Goal: Task Accomplishment & Management: Complete application form

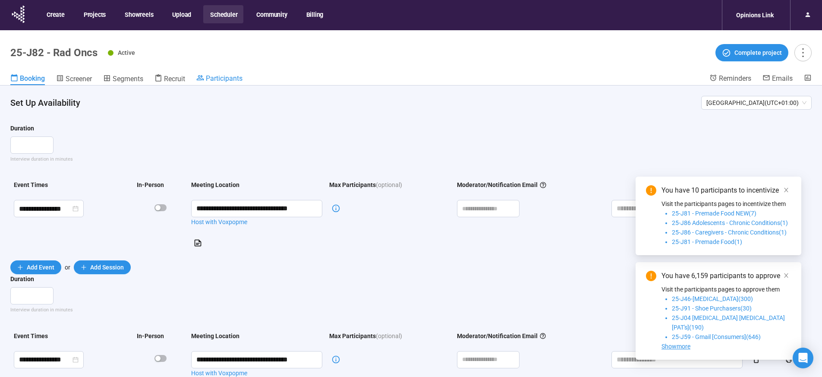
click at [221, 79] on span "Participants" at bounding box center [224, 78] width 37 height 8
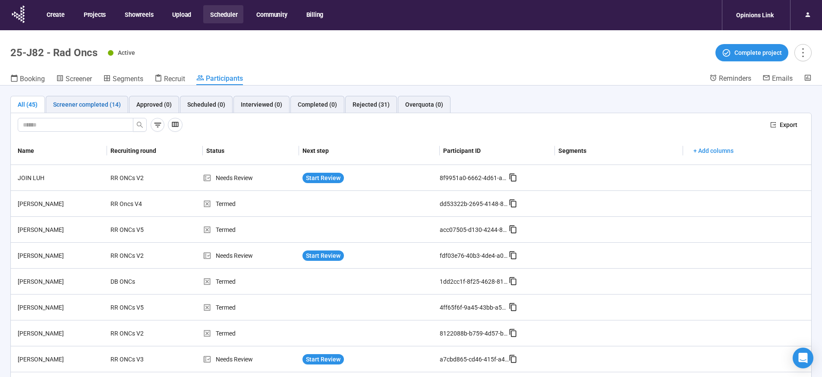
click at [93, 100] on div "Screener completed (14)" at bounding box center [87, 104] width 68 height 9
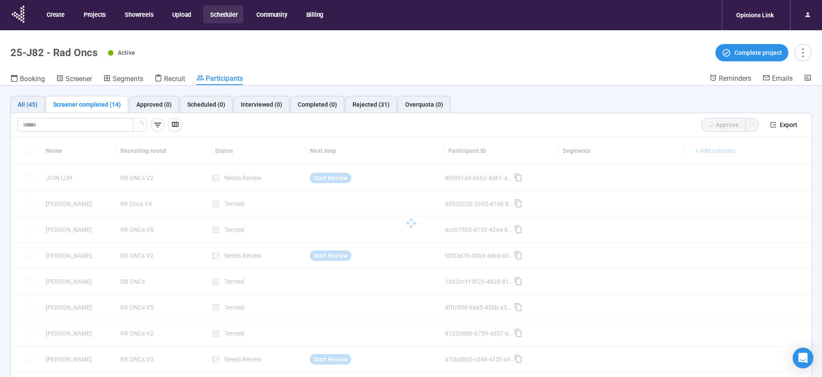
click at [19, 104] on div "All (45)" at bounding box center [28, 104] width 20 height 9
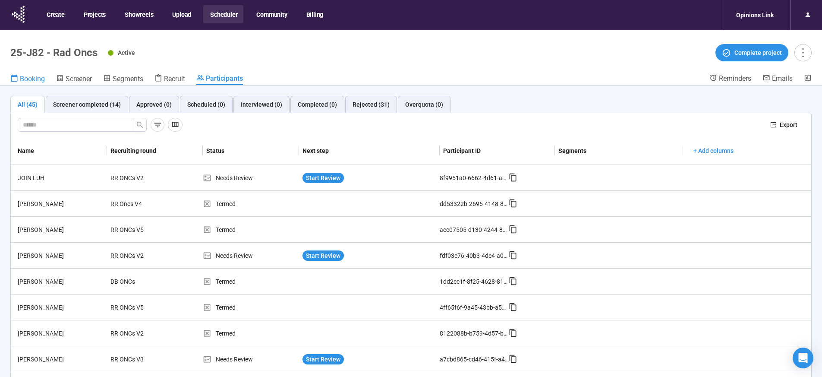
click at [33, 84] on link "Booking" at bounding box center [27, 79] width 35 height 11
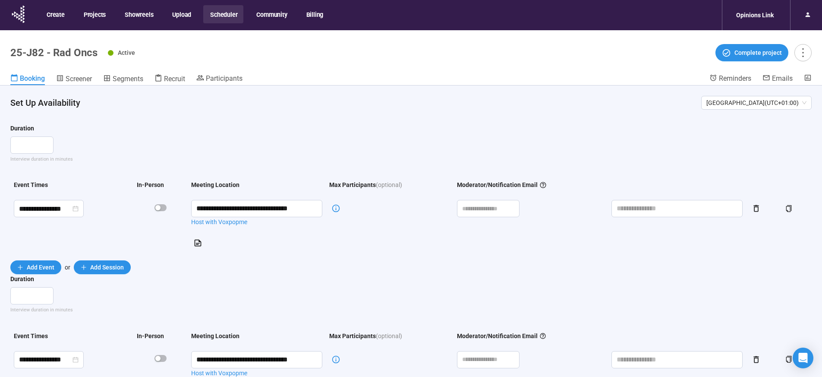
click at [220, 70] on header "25-J82 - Rad Oncs Active Complete project Booking Screener Segments Recruit Par…" at bounding box center [411, 57] width 822 height 55
click at [219, 75] on span "Participants" at bounding box center [224, 78] width 37 height 8
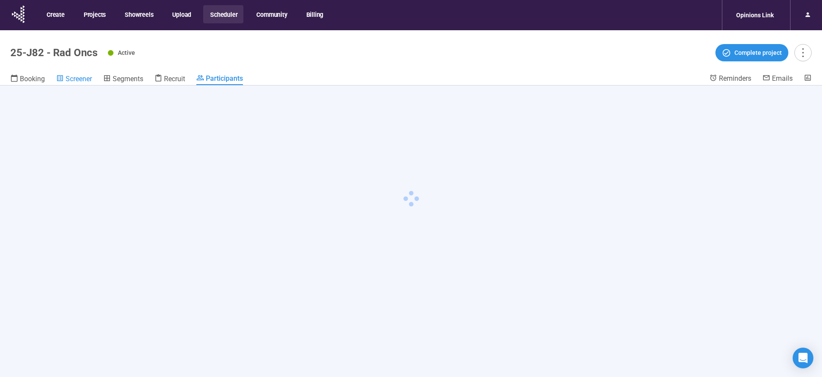
click at [75, 81] on span "Screener" at bounding box center [79, 79] width 26 height 8
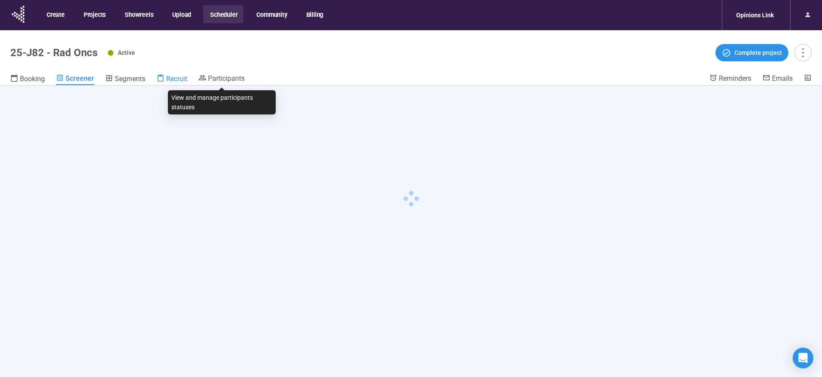
click at [176, 80] on span "Recruit" at bounding box center [176, 79] width 21 height 8
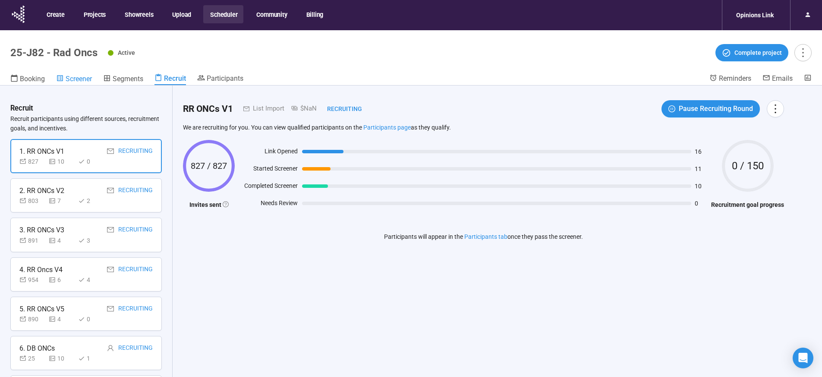
click at [88, 79] on span "Screener" at bounding box center [79, 79] width 26 height 8
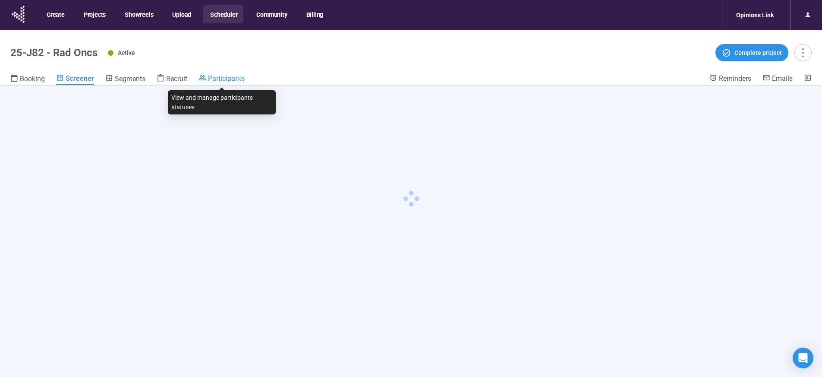
click at [222, 79] on span "Participants" at bounding box center [226, 78] width 37 height 8
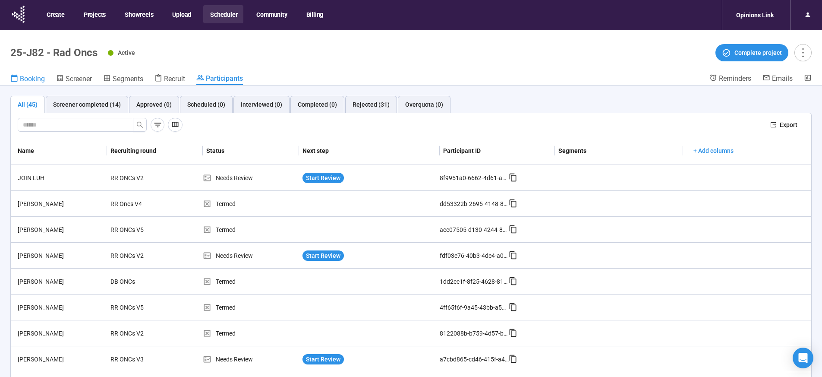
click at [31, 75] on span "Booking" at bounding box center [32, 79] width 25 height 8
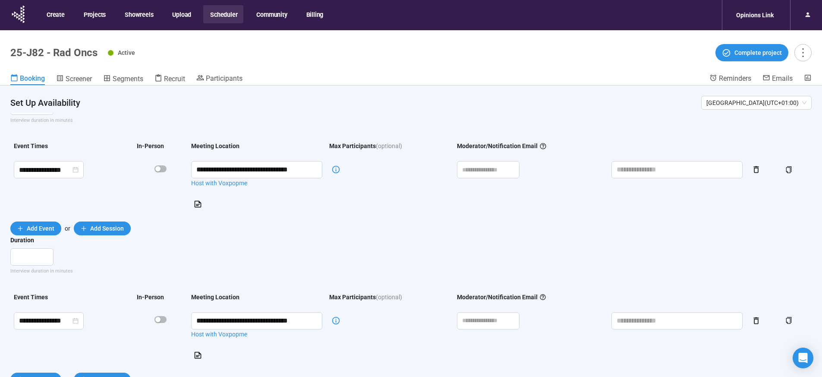
scroll to position [39, 0]
click at [173, 78] on span "Recruit" at bounding box center [174, 79] width 21 height 8
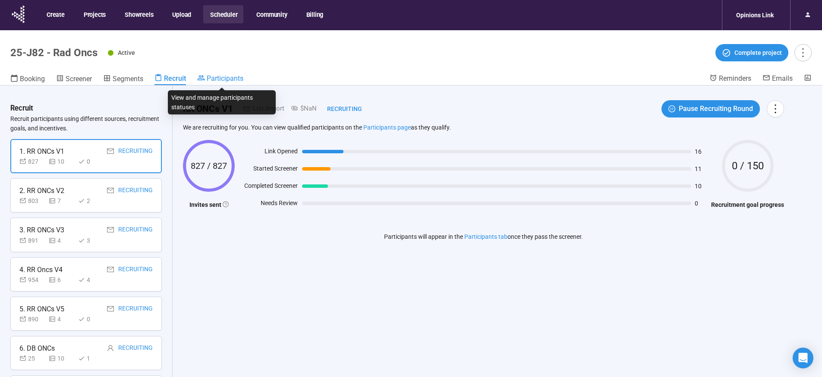
click at [212, 83] on link "Participants" at bounding box center [220, 79] width 46 height 10
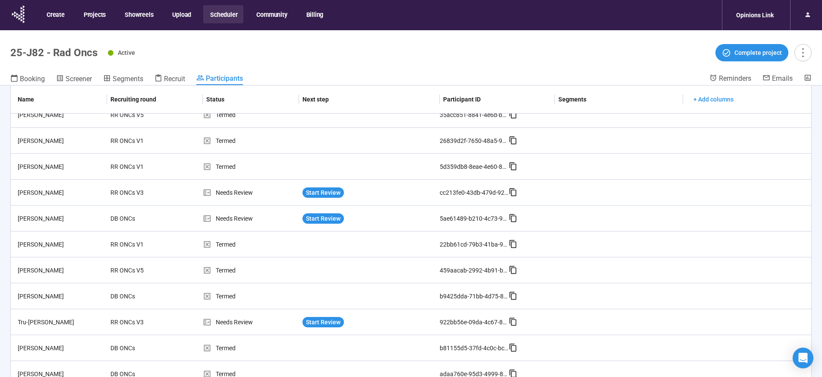
scroll to position [563, 0]
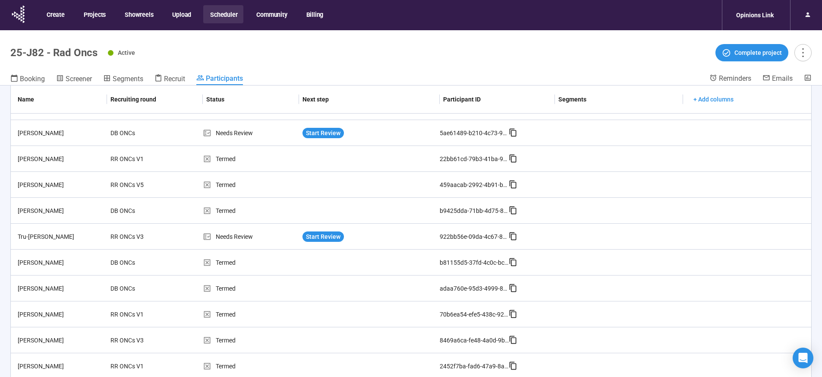
drag, startPoint x: 29, startPoint y: 83, endPoint x: 38, endPoint y: 88, distance: 10.3
click at [29, 83] on link "Booking" at bounding box center [27, 79] width 35 height 11
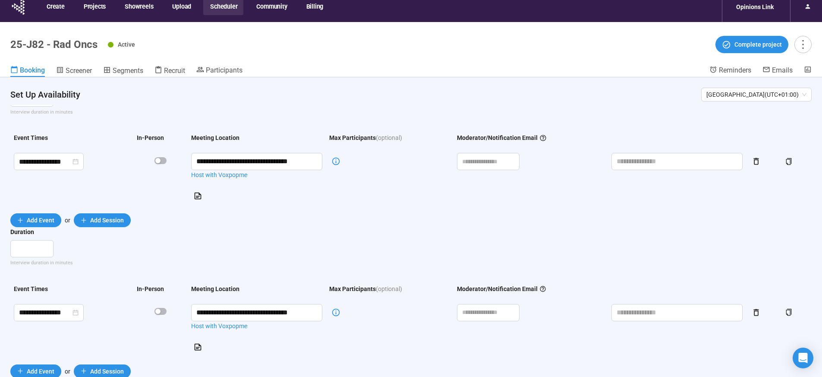
scroll to position [30, 0]
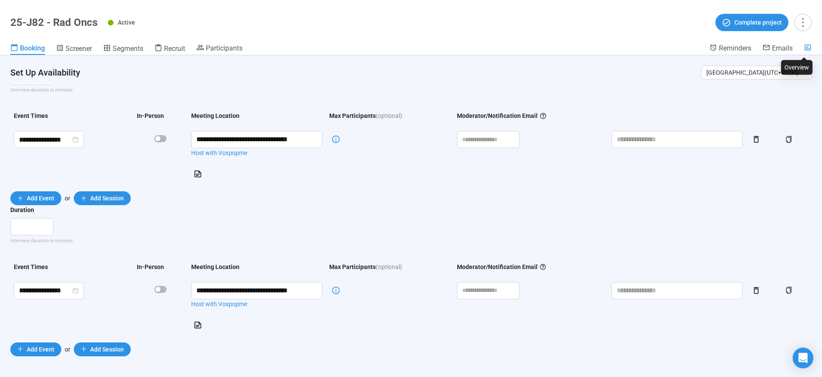
click at [806, 47] on icon at bounding box center [808, 48] width 8 height 8
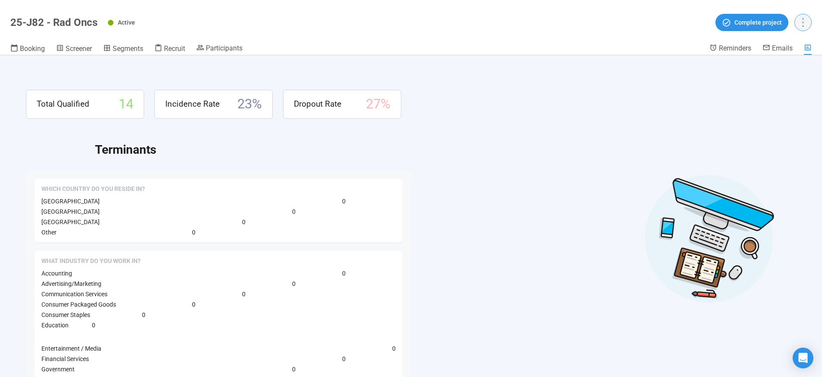
click at [806, 27] on icon "more" at bounding box center [803, 22] width 12 height 12
click at [788, 41] on span "Project details" at bounding box center [785, 41] width 38 height 9
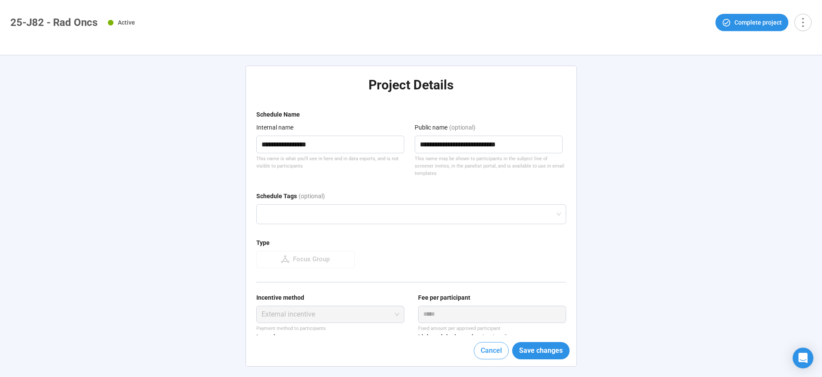
click at [494, 343] on button "Cancel" at bounding box center [491, 350] width 35 height 17
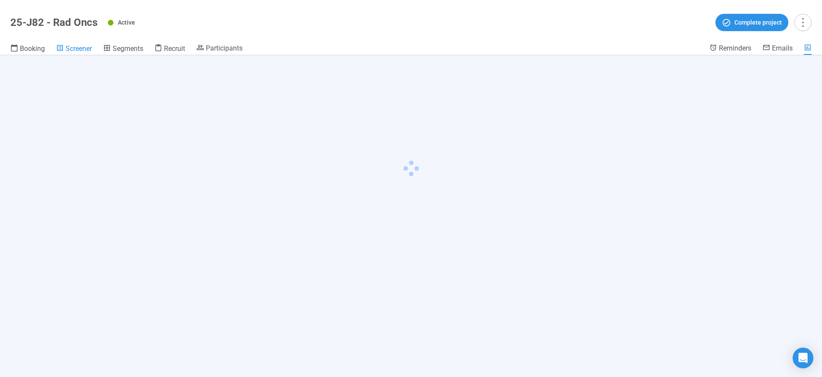
click at [81, 52] on span "Screener" at bounding box center [79, 48] width 26 height 8
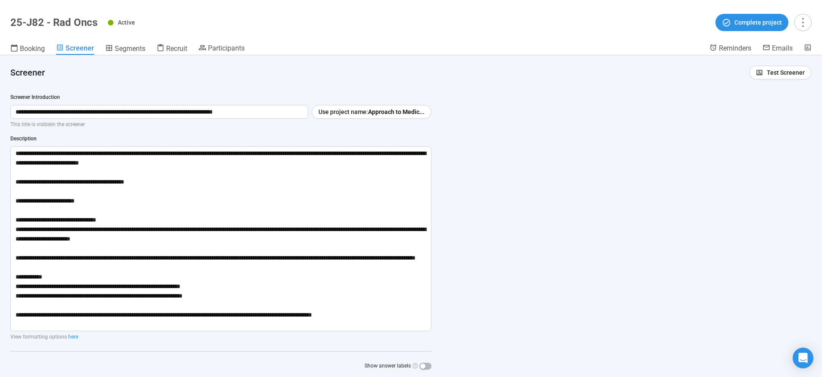
click at [164, 55] on header "Screener Test Screener" at bounding box center [411, 69] width 822 height 28
click at [171, 50] on span "Recruit" at bounding box center [176, 48] width 21 height 8
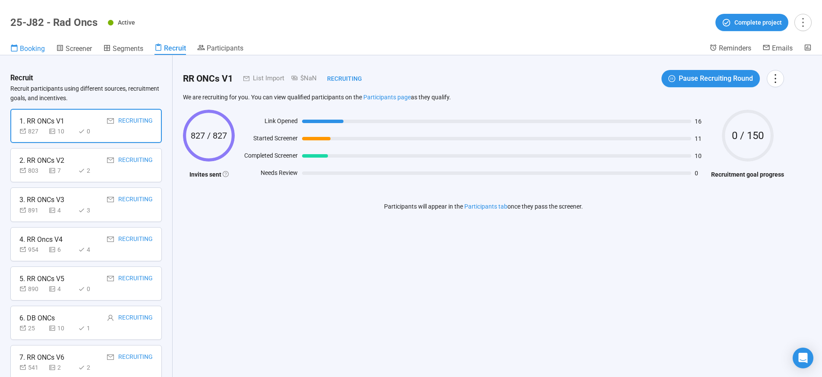
click at [19, 50] on div "Booking" at bounding box center [27, 48] width 35 height 9
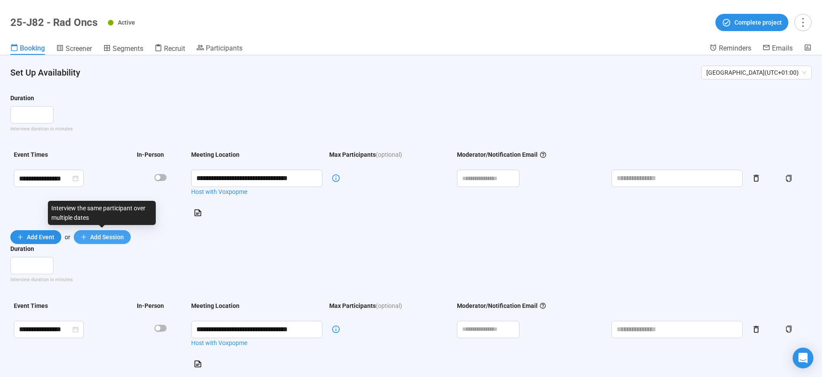
click at [103, 238] on span "Add Session" at bounding box center [107, 236] width 34 height 9
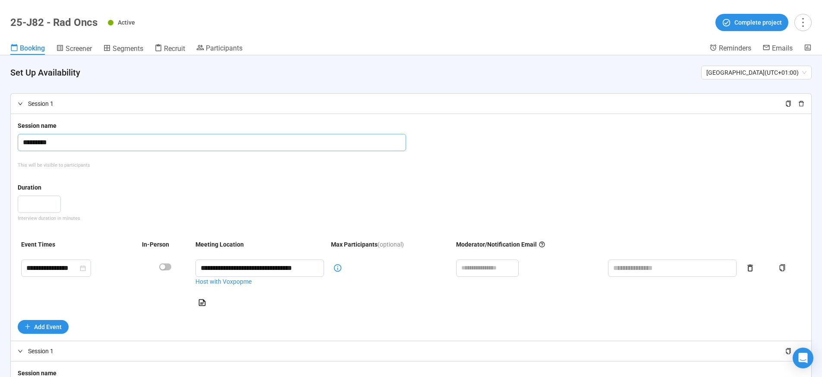
drag, startPoint x: 54, startPoint y: 141, endPoint x: 16, endPoint y: 141, distance: 38.4
click at [16, 141] on div "**********" at bounding box center [411, 227] width 800 height 226
type input "****"
click at [140, 185] on div "Duration" at bounding box center [411, 188] width 786 height 13
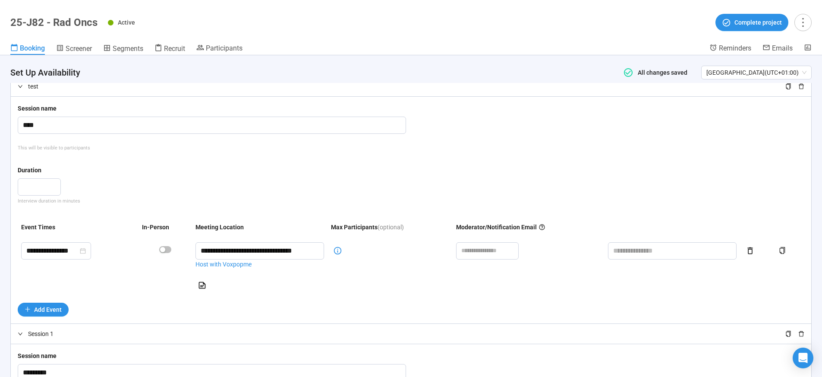
scroll to position [1, 0]
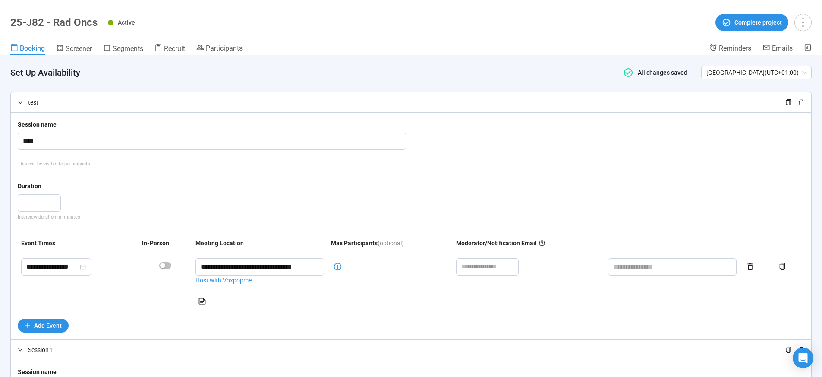
click at [22, 107] on div at bounding box center [23, 101] width 10 height 9
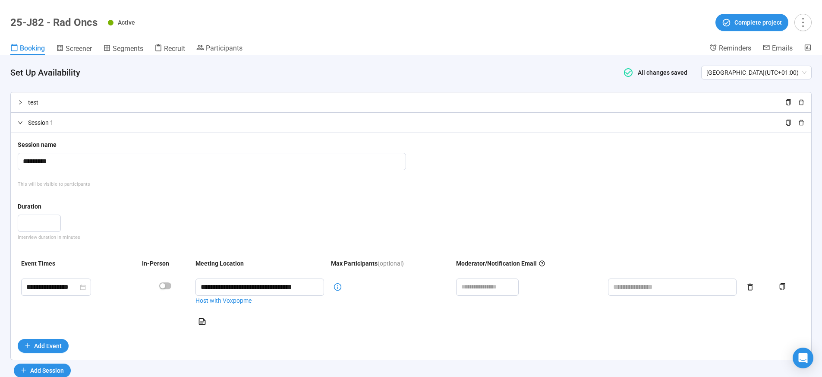
click at [19, 121] on icon "right" at bounding box center [20, 122] width 5 height 5
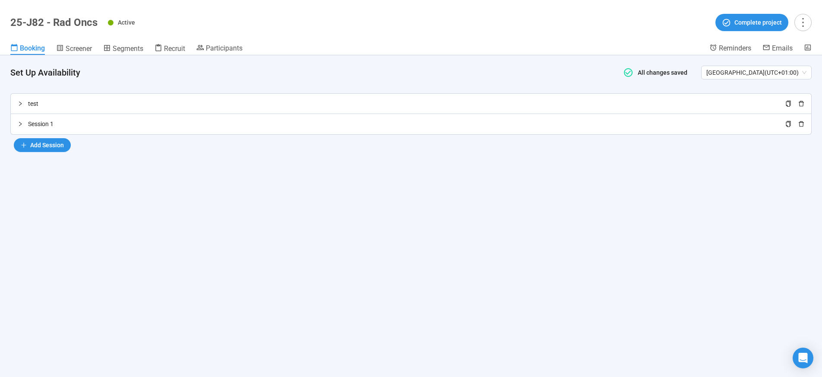
scroll to position [0, 0]
click at [18, 121] on icon "right" at bounding box center [20, 123] width 5 height 5
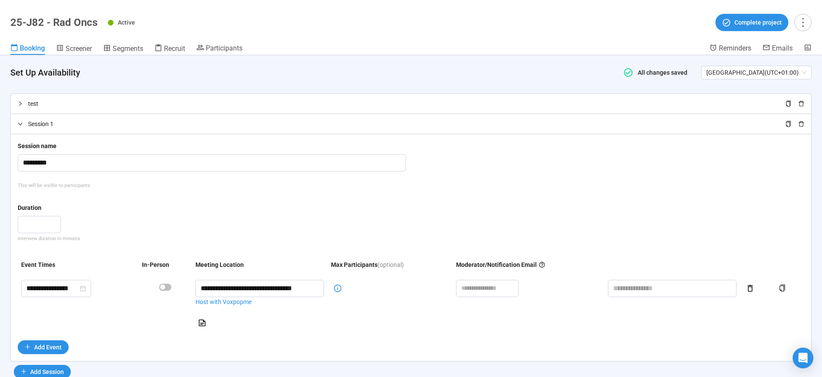
click at [19, 104] on icon "right" at bounding box center [20, 103] width 5 height 5
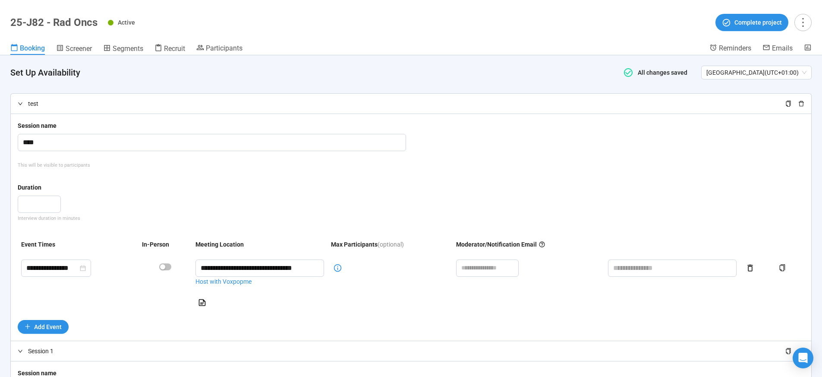
click at [19, 103] on icon "right" at bounding box center [20, 103] width 5 height 5
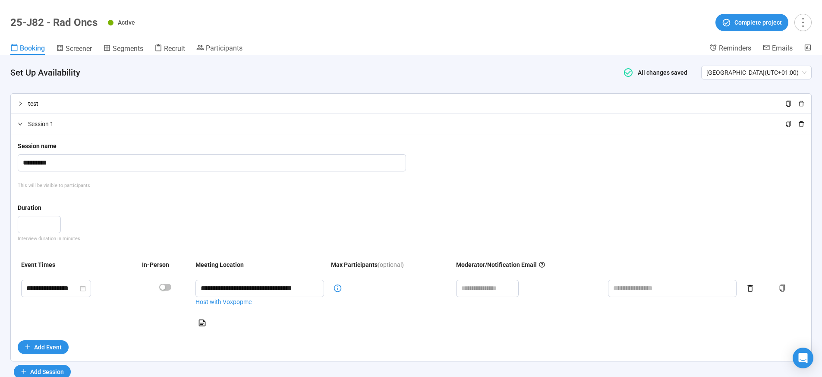
click at [20, 124] on icon "right" at bounding box center [20, 124] width 4 height 3
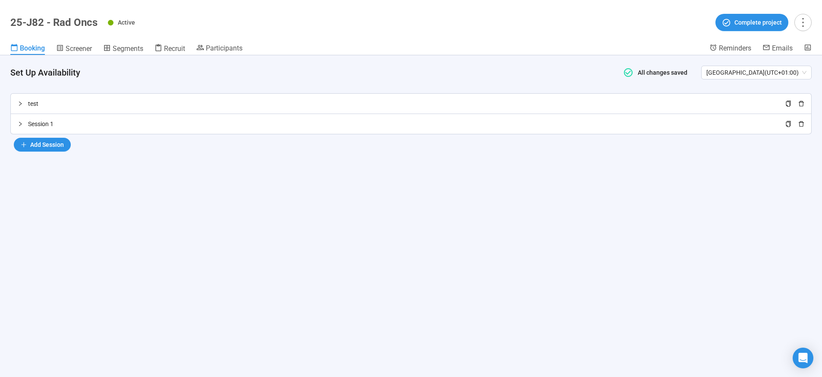
click at [20, 124] on icon "right" at bounding box center [20, 124] width 3 height 4
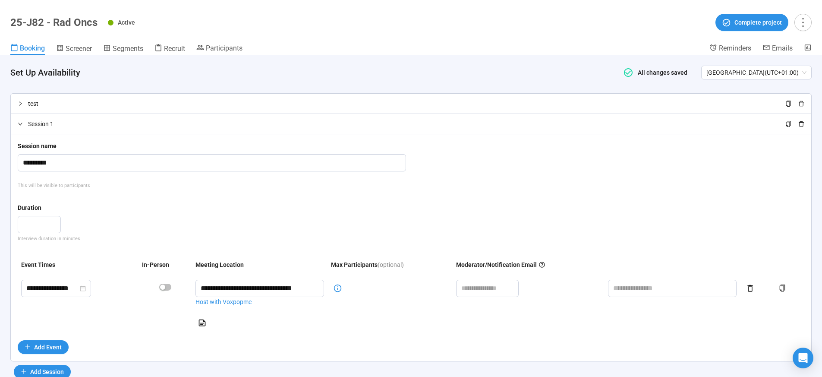
click at [798, 122] on icon "delete" at bounding box center [800, 124] width 5 height 6
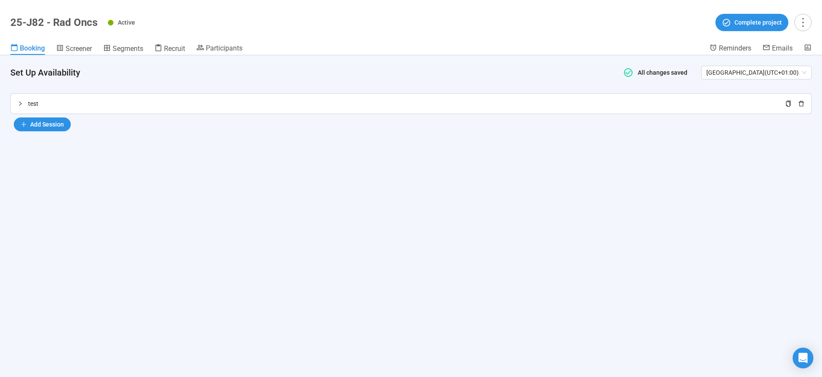
click at [22, 105] on icon "right" at bounding box center [20, 103] width 5 height 5
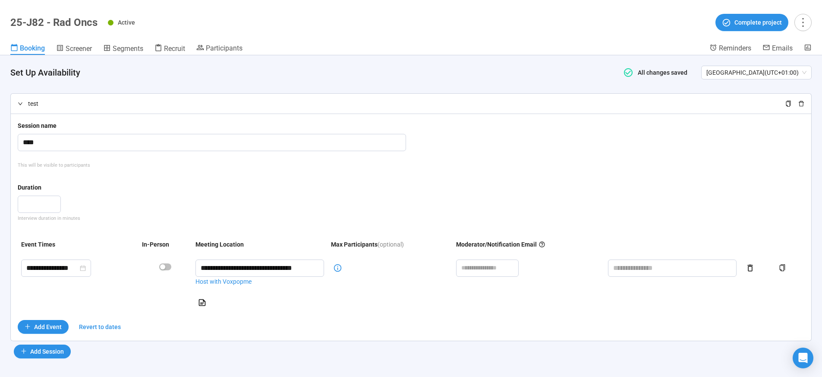
click at [22, 105] on icon "right" at bounding box center [20, 103] width 5 height 5
